Goal: Navigation & Orientation: Go to known website

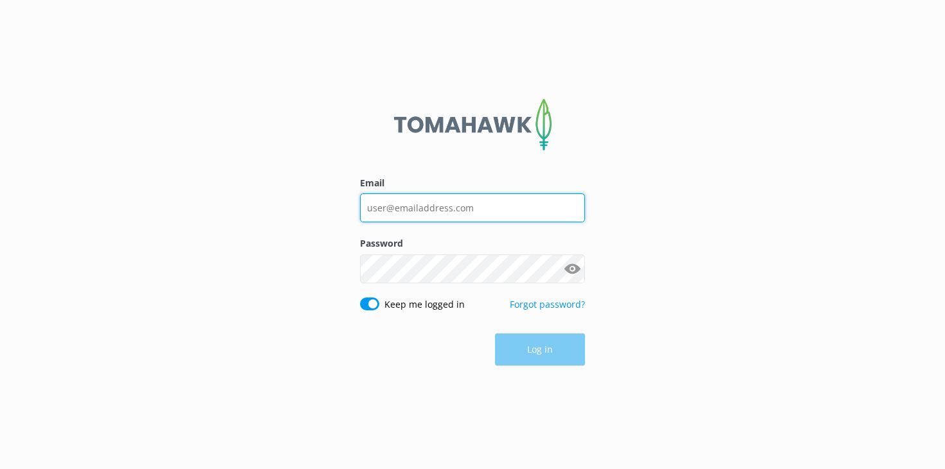
type input "[PERSON_NAME][EMAIL_ADDRESS][DOMAIN_NAME]"
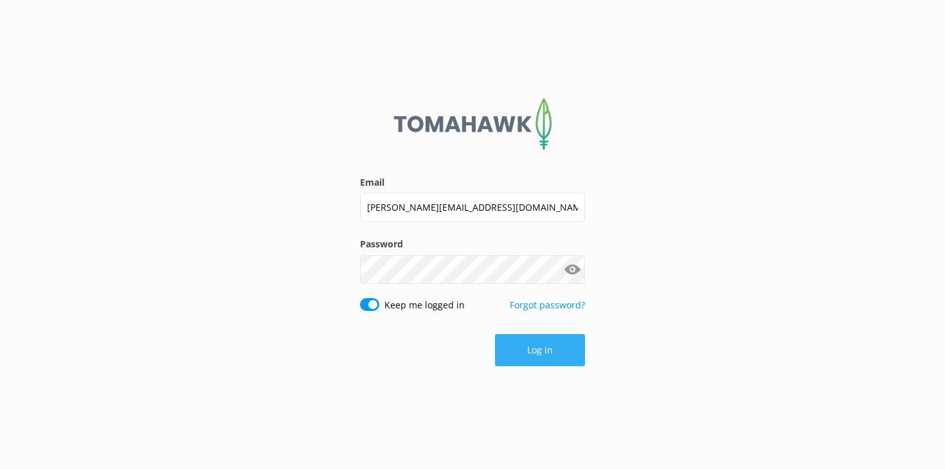
click at [526, 345] on button "Log in" at bounding box center [540, 350] width 90 height 32
